Goal: Task Accomplishment & Management: Manage account settings

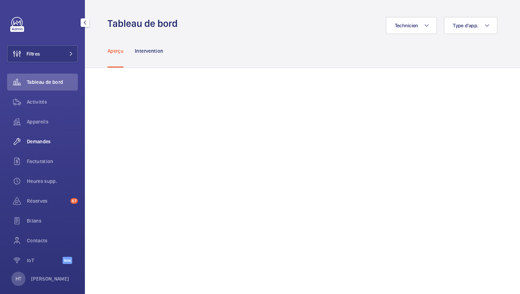
click at [42, 146] on div "Demandes" at bounding box center [42, 141] width 71 height 17
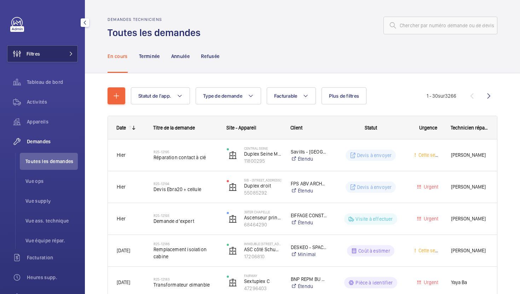
click at [62, 56] on button "Filtres" at bounding box center [42, 53] width 71 height 17
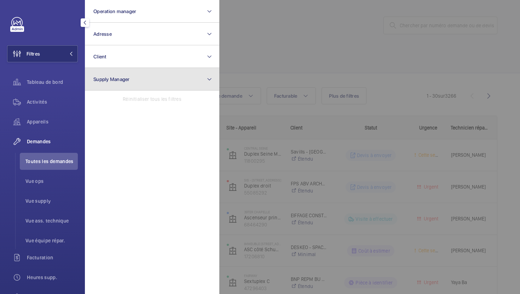
click at [118, 73] on button "Supply Manager" at bounding box center [152, 79] width 135 height 23
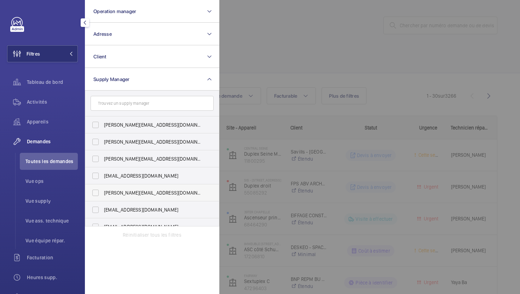
click at [156, 194] on span "[PERSON_NAME][EMAIL_ADDRESS][DOMAIN_NAME]" at bounding box center [152, 192] width 97 height 7
click at [103, 194] on input "[PERSON_NAME][EMAIL_ADDRESS][DOMAIN_NAME]" at bounding box center [96, 193] width 14 height 14
checkbox input "true"
click at [319, 50] on div at bounding box center [480, 147] width 520 height 294
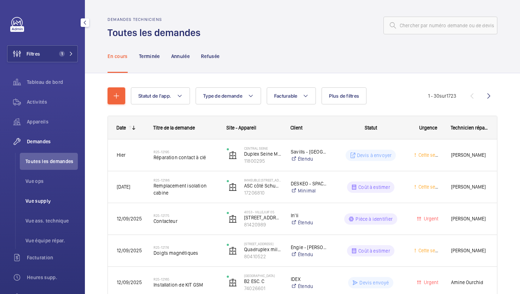
click at [53, 203] on span "Vue supply" at bounding box center [51, 201] width 52 height 7
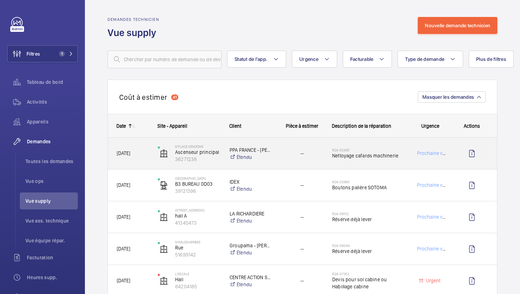
click at [403, 166] on div "R24-05497 Nettoyage cafards machinerie" at bounding box center [364, 154] width 81 height 32
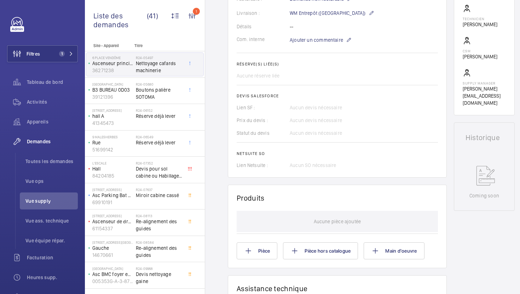
scroll to position [215, 0]
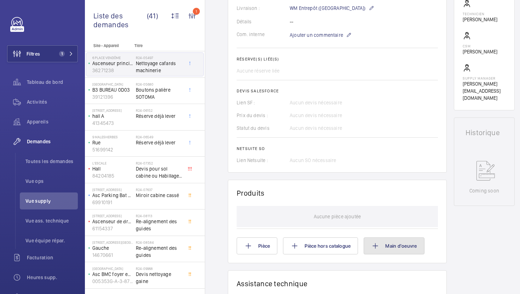
click at [409, 252] on button "Main d'oeuvre" at bounding box center [394, 246] width 61 height 17
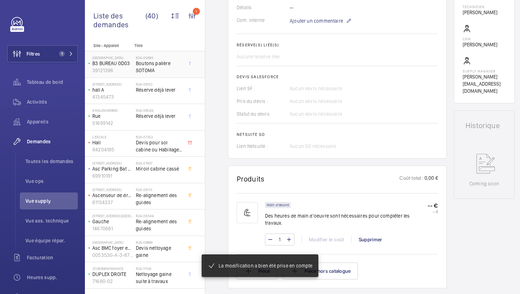
scroll to position [229, 0]
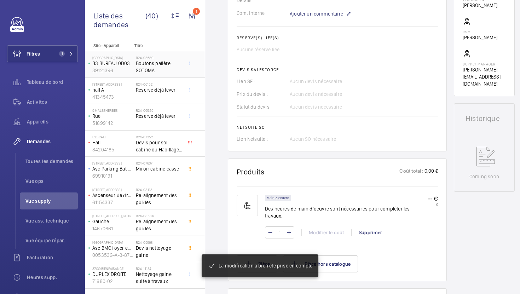
click at [178, 70] on span "Boutons palière SOTOMA" at bounding box center [159, 67] width 47 height 14
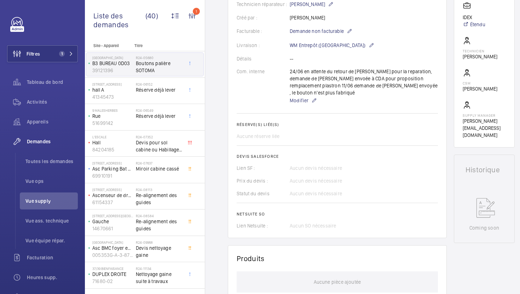
scroll to position [178, 0]
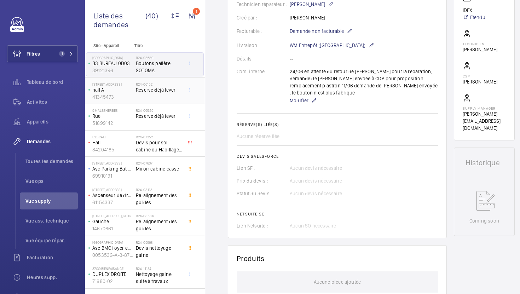
click at [165, 90] on span "Réserve déjà lever" at bounding box center [159, 89] width 47 height 7
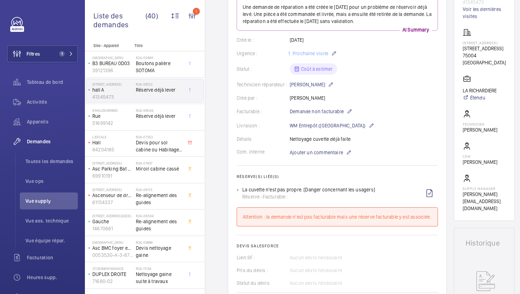
scroll to position [11, 0]
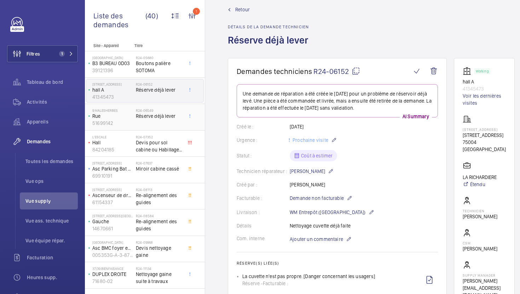
click at [175, 128] on div "R24-06549 Réserve déjà lever" at bounding box center [159, 118] width 47 height 21
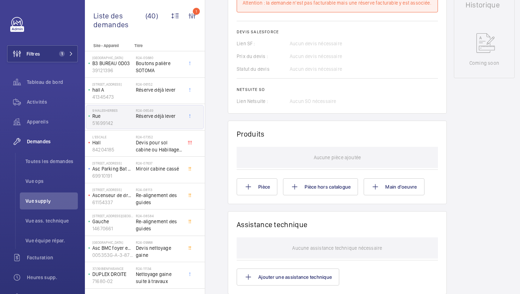
scroll to position [347, 0]
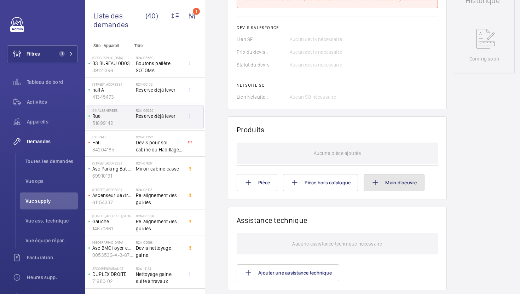
click at [393, 190] on button "Main d'oeuvre" at bounding box center [394, 182] width 61 height 17
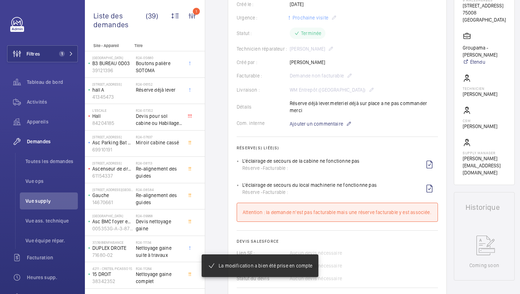
scroll to position [140, 0]
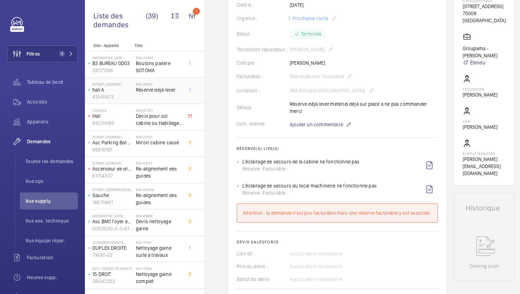
click at [171, 94] on div "R24-06152 Réserve déjà lever" at bounding box center [159, 92] width 47 height 21
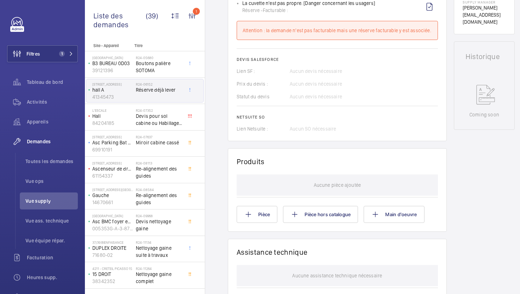
scroll to position [329, 0]
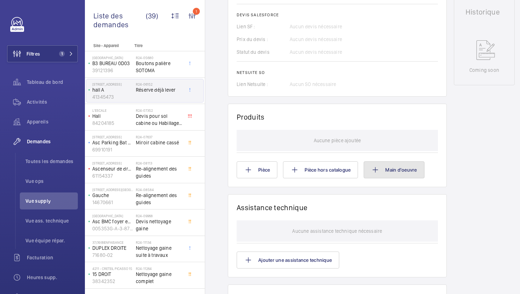
click at [390, 172] on button "Main d'oeuvre" at bounding box center [394, 169] width 61 height 17
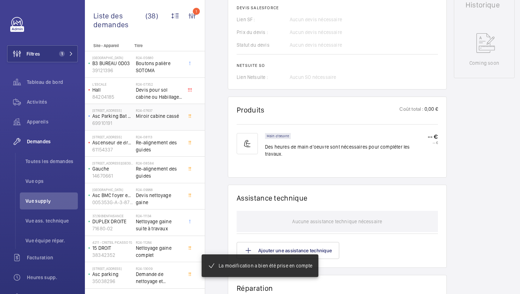
scroll to position [343, 0]
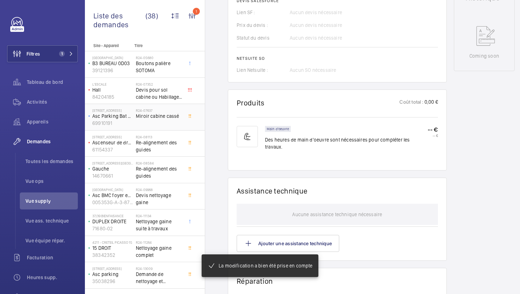
click at [180, 125] on div "R24-07637 Miroir cabine cassé" at bounding box center [159, 118] width 47 height 21
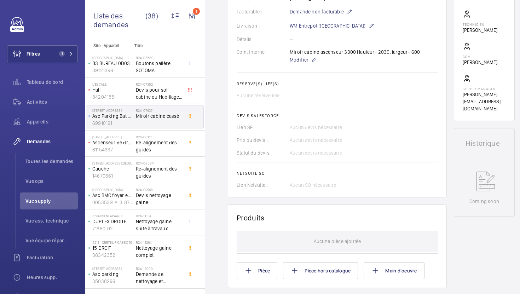
scroll to position [187, 0]
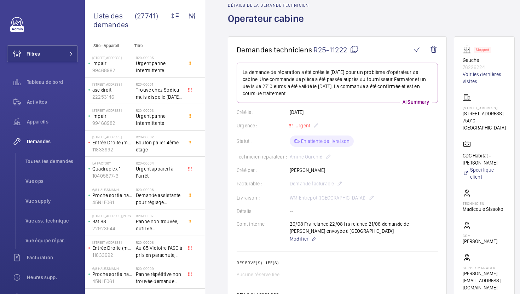
scroll to position [41, 0]
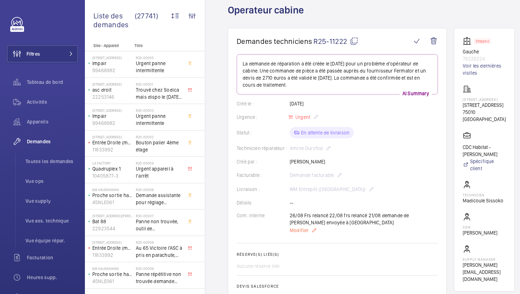
click at [302, 234] on span "Modifier" at bounding box center [299, 230] width 19 height 7
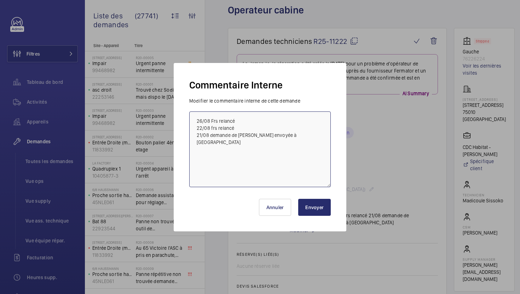
click at [194, 122] on textarea "26/08 Frs relancé 22/08 frs relancé 21/08 demande de devis envoyée à fermator" at bounding box center [260, 150] width 142 height 76
type textarea "15/09 Frs relancé 26/08 Frs relancé 22/08 frs relancé 21/08 demande de devis en…"
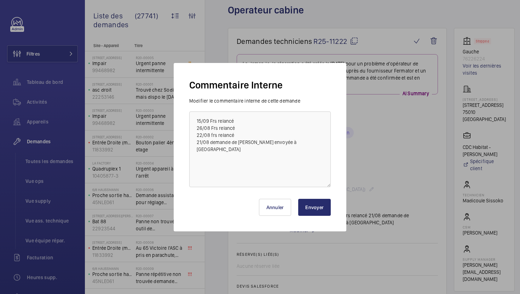
click at [323, 209] on button "Envoyer" at bounding box center [314, 207] width 33 height 17
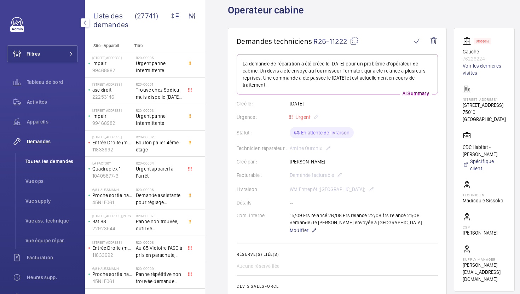
click at [55, 164] on span "Toutes les demandes" at bounding box center [51, 161] width 52 height 7
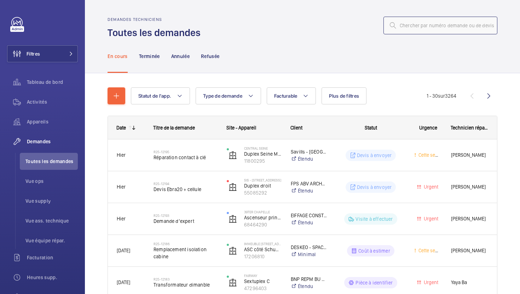
click at [438, 17] on input "text" at bounding box center [441, 26] width 114 height 18
click at [435, 23] on input "text" at bounding box center [441, 26] width 114 height 18
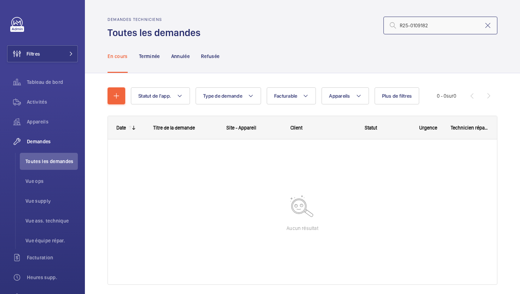
click at [415, 26] on input "R25-0109182" at bounding box center [441, 26] width 114 height 18
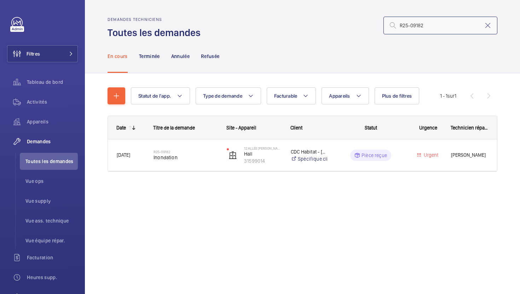
click at [442, 24] on input "R25-09182" at bounding box center [441, 26] width 114 height 18
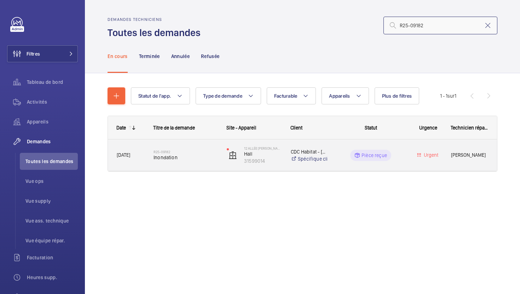
type input "R25-09182"
click at [214, 159] on span "Inondation" at bounding box center [186, 157] width 64 height 7
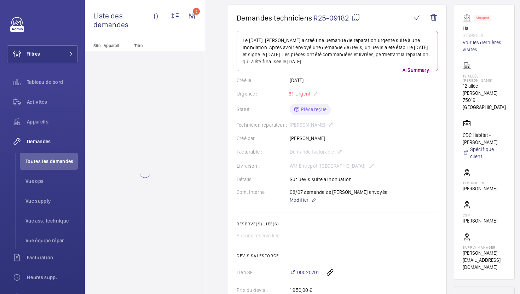
scroll to position [154, 0]
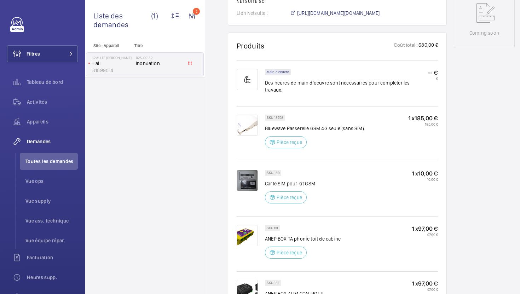
scroll to position [367, 0]
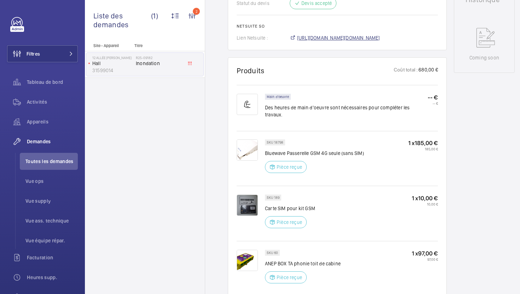
click at [351, 40] on span "https://6461500.app.netsuite.com/app/accounting/transactions/salesord.nl?id=299…" at bounding box center [338, 37] width 83 height 7
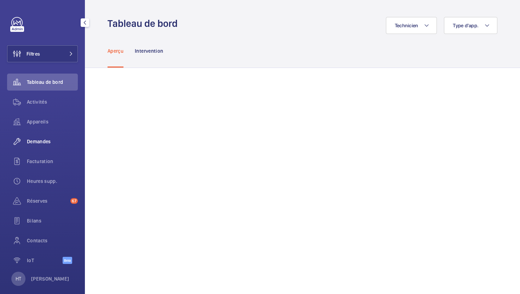
click at [43, 142] on span "Demandes" at bounding box center [52, 141] width 51 height 7
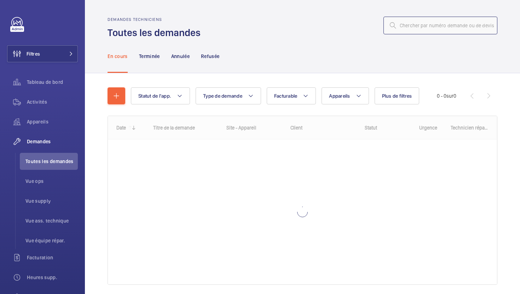
click at [435, 29] on input "text" at bounding box center [441, 26] width 114 height 18
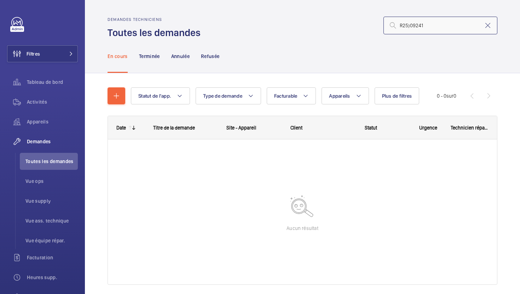
click at [411, 23] on input "R25)09241" at bounding box center [441, 26] width 114 height 18
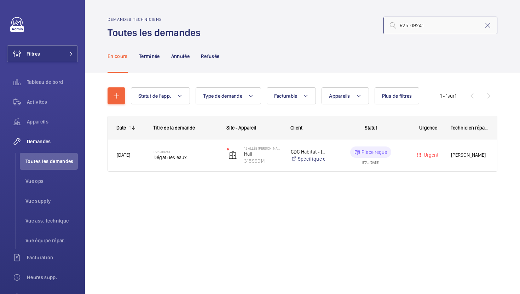
type input "R25-09241"
click at [202, 167] on div "R25-09241 Dégat des eaux." at bounding box center [181, 155] width 73 height 32
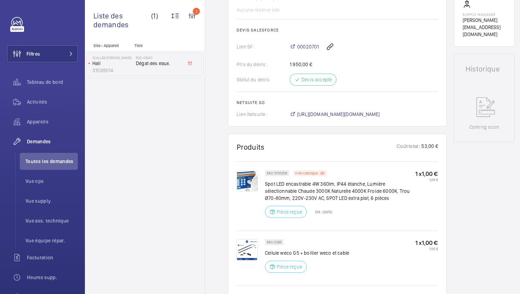
scroll to position [325, 0]
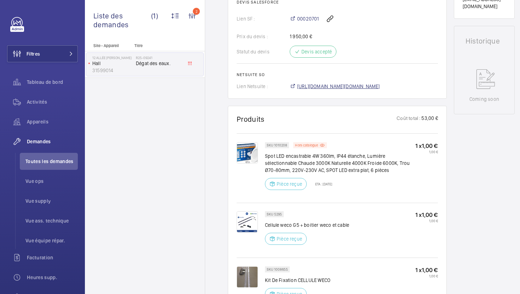
click at [330, 87] on span "[URL][DOMAIN_NAME][DOMAIN_NAME]" at bounding box center [338, 86] width 83 height 7
